Goal: Transaction & Acquisition: Purchase product/service

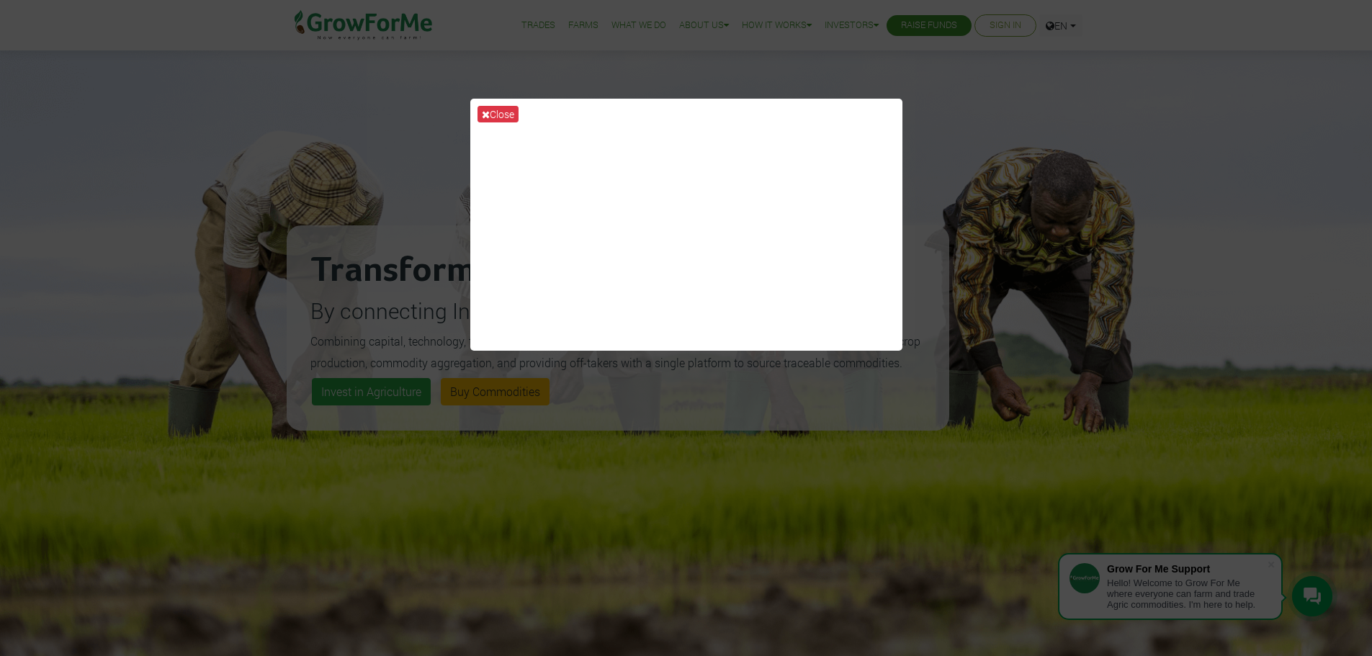
click at [1123, 132] on div "Close" at bounding box center [686, 328] width 1372 height 656
click at [689, 567] on div "Close" at bounding box center [686, 328] width 1372 height 656
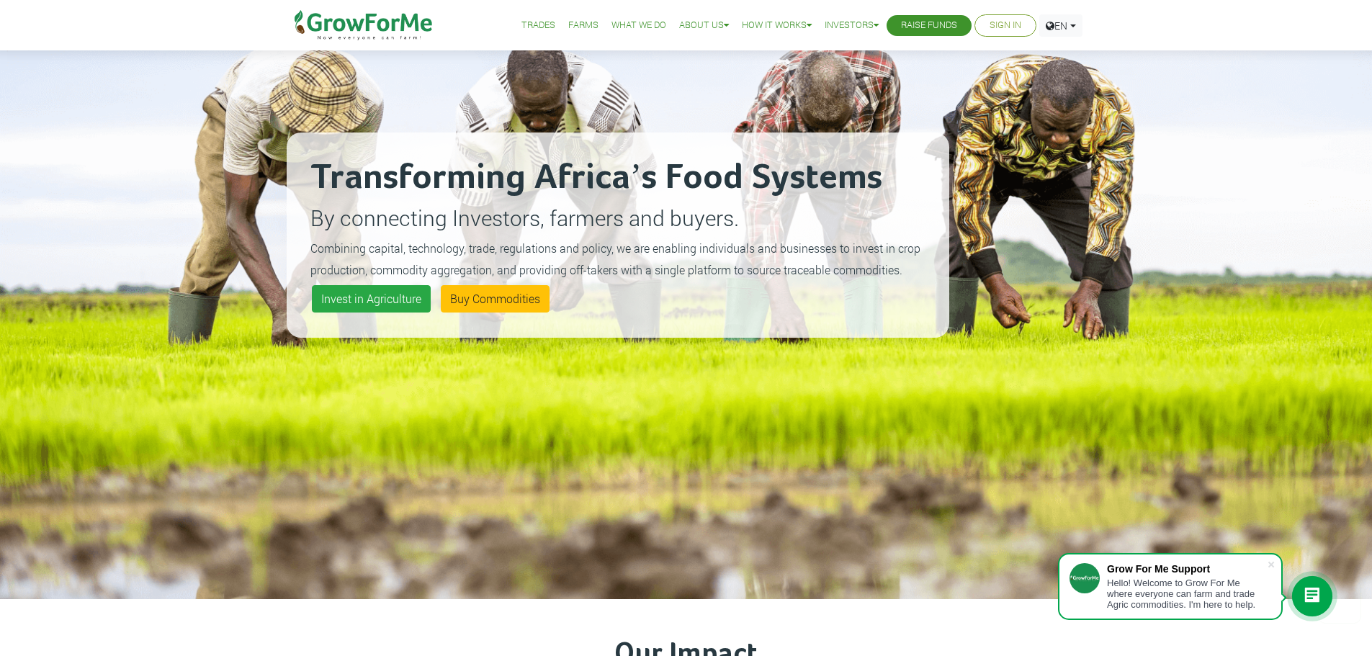
scroll to position [144, 0]
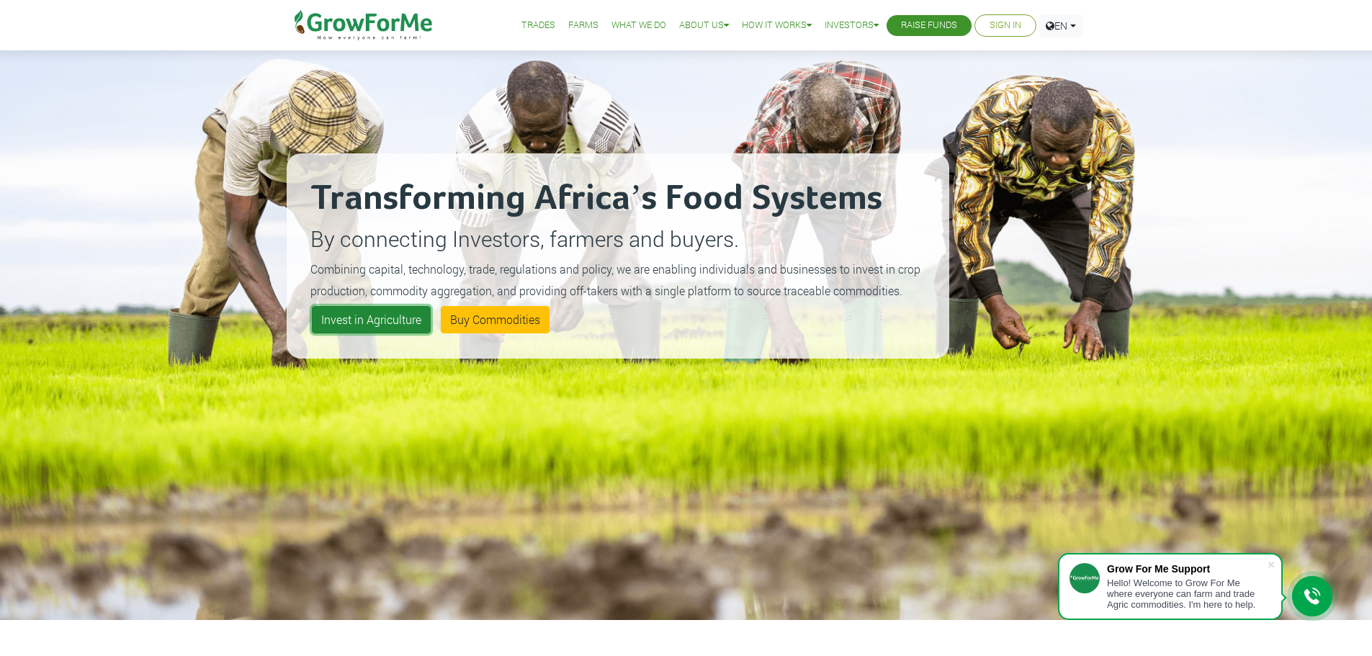
click at [380, 321] on link "Invest in Agriculture" at bounding box center [371, 319] width 119 height 27
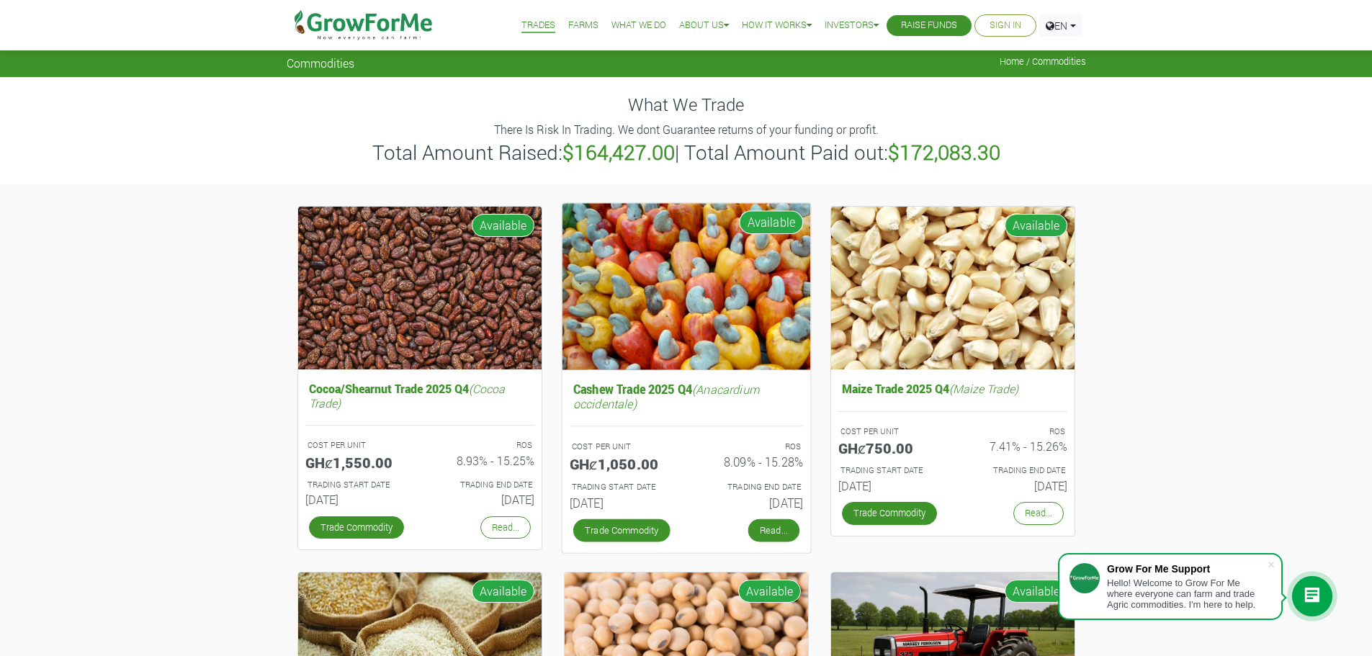
click at [777, 535] on link "Read..." at bounding box center [773, 530] width 51 height 23
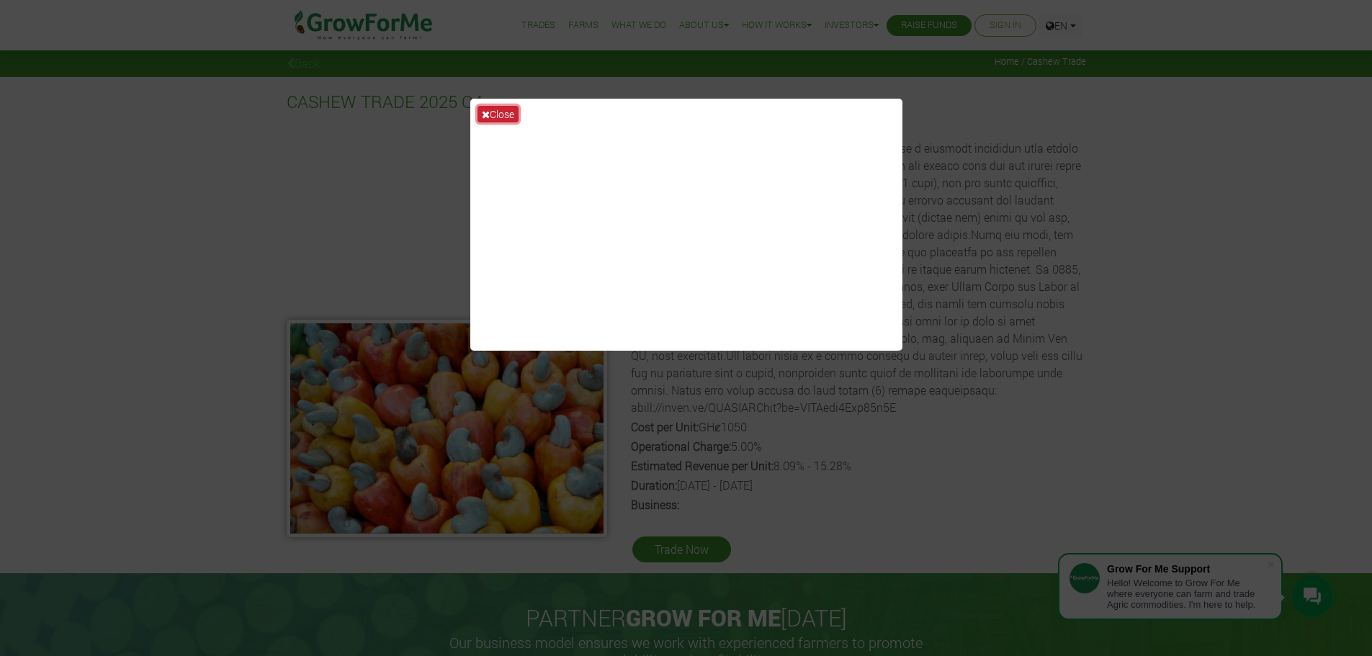
click at [506, 115] on button "Close" at bounding box center [498, 114] width 41 height 17
